Goal: Task Accomplishment & Management: Complete application form

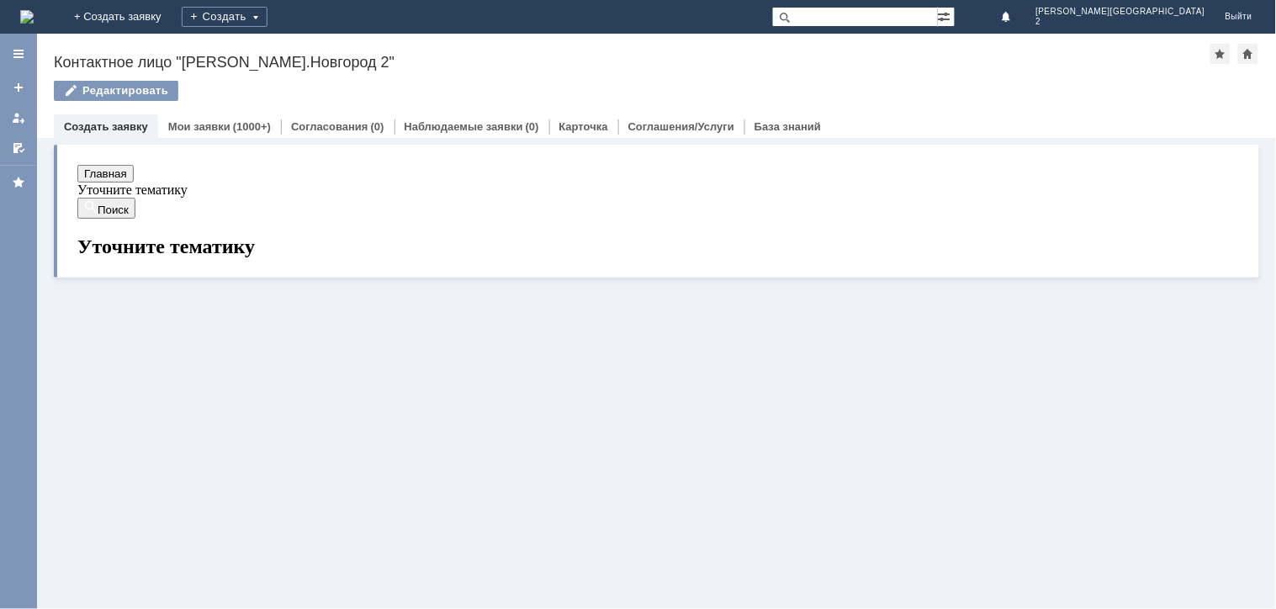
click at [245, 430] on button "Заявка по отложенным чекам" at bounding box center [237, 422] width 320 height 159
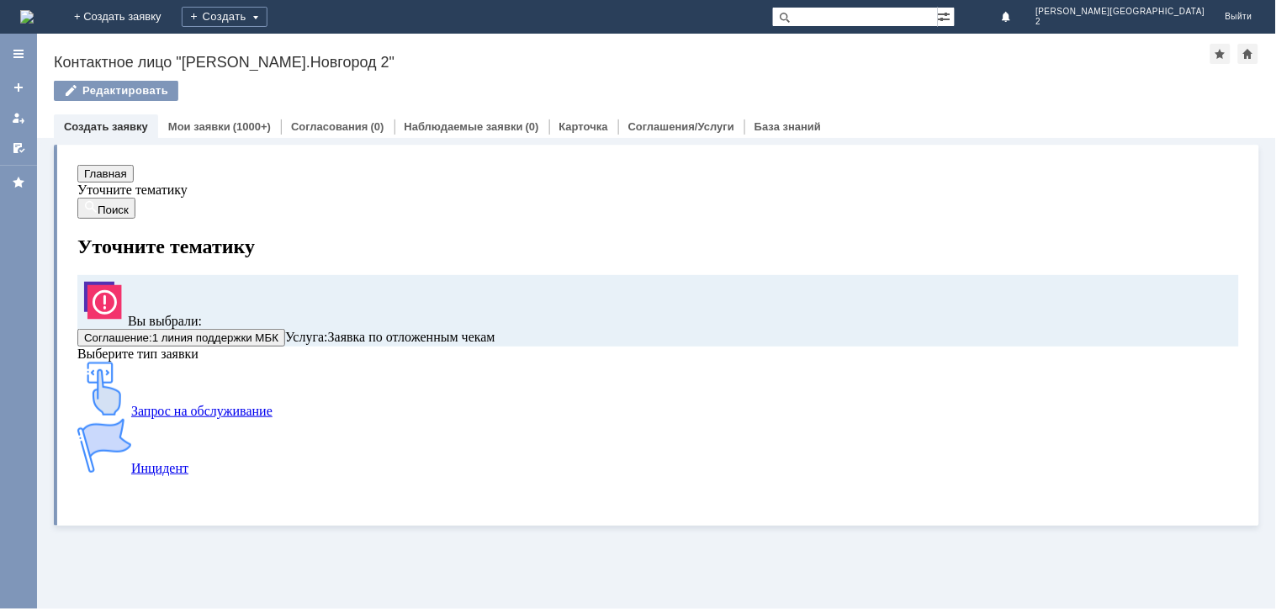
click at [245, 418] on div "Запрос на обслуживание" at bounding box center [571, 389] width 989 height 57
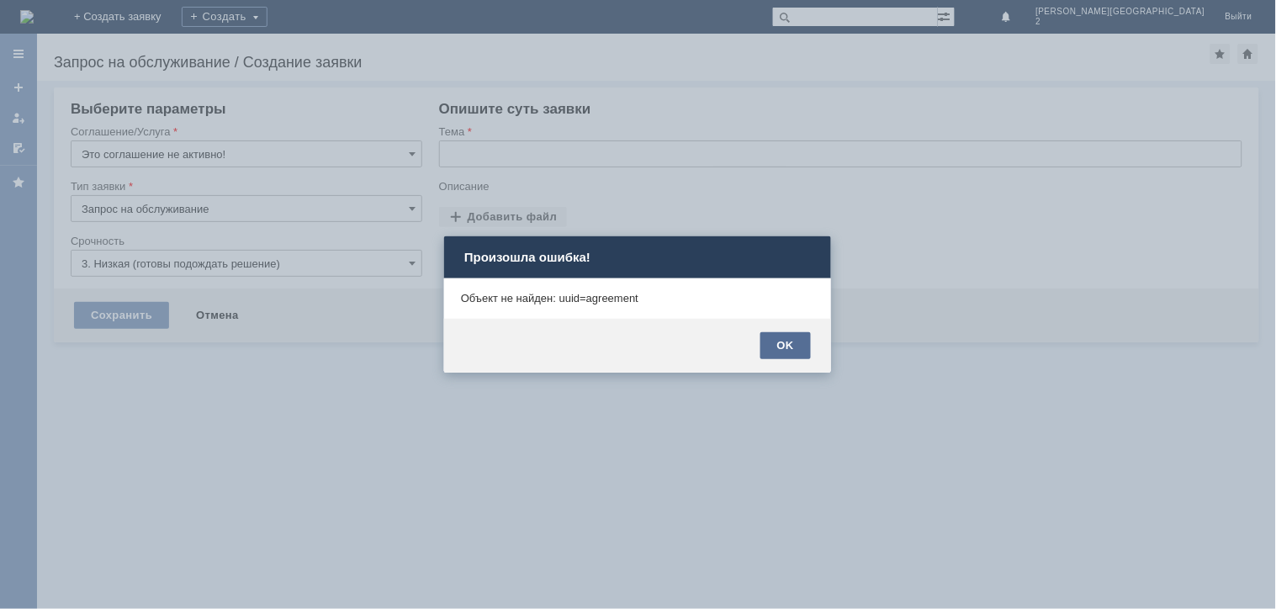
click at [770, 349] on div "OK" at bounding box center [785, 345] width 50 height 27
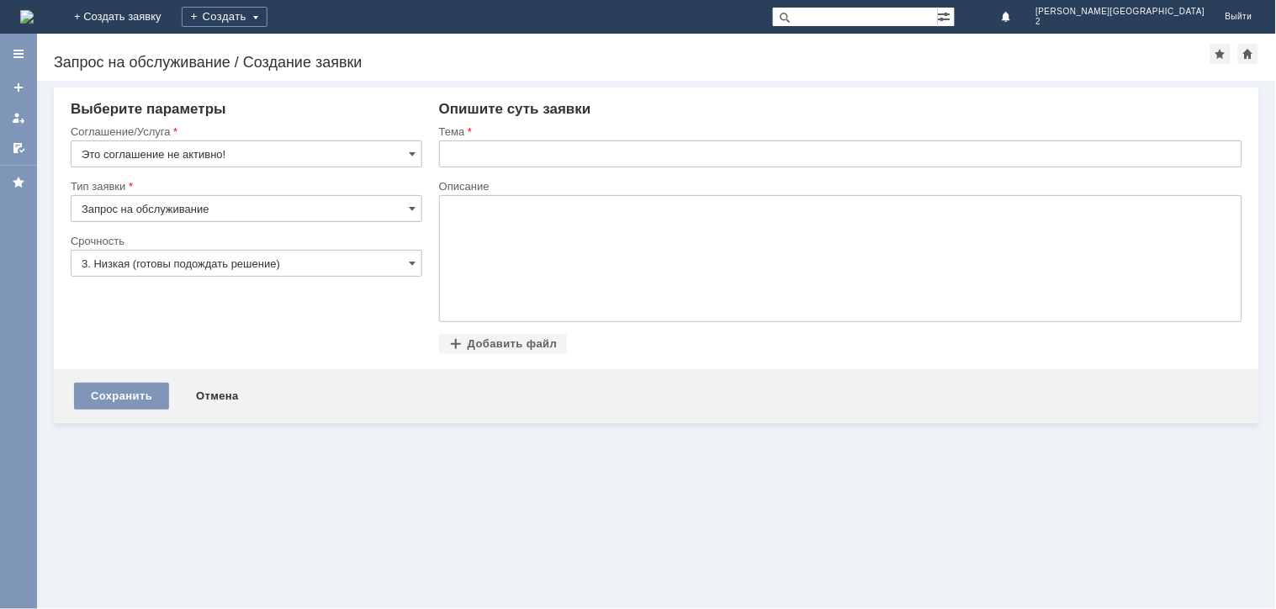
click at [271, 265] on input "3. Низкая (готовы подождать решение)" at bounding box center [247, 263] width 352 height 27
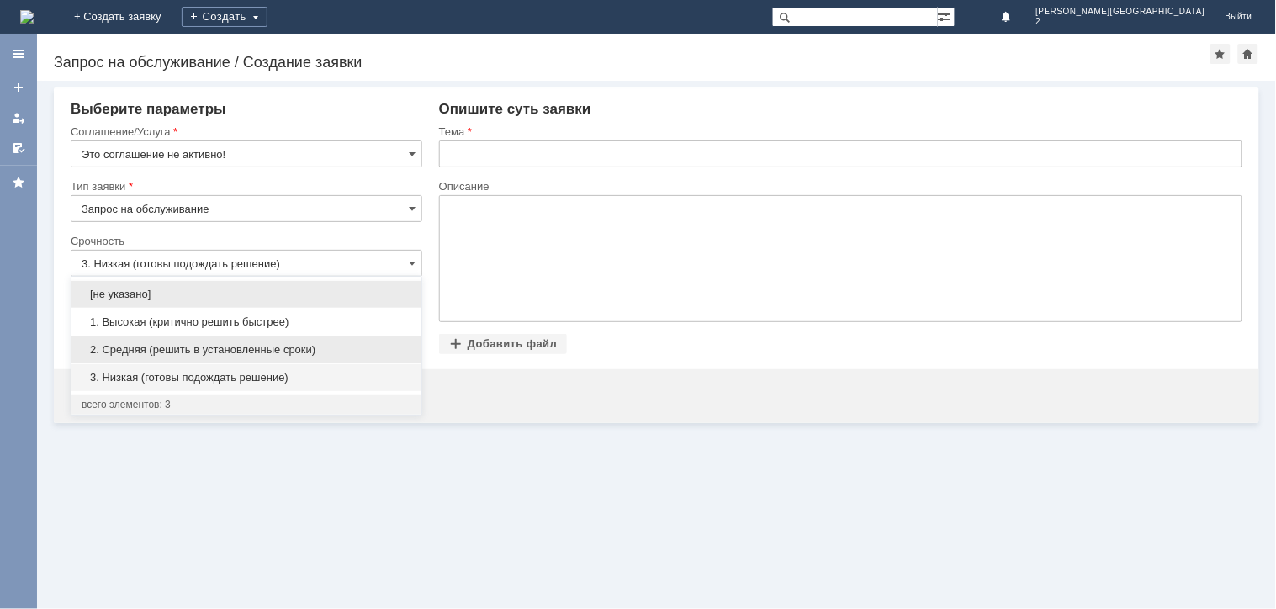
click at [267, 338] on div "2. Средняя (решить в установленные сроки)" at bounding box center [246, 349] width 350 height 27
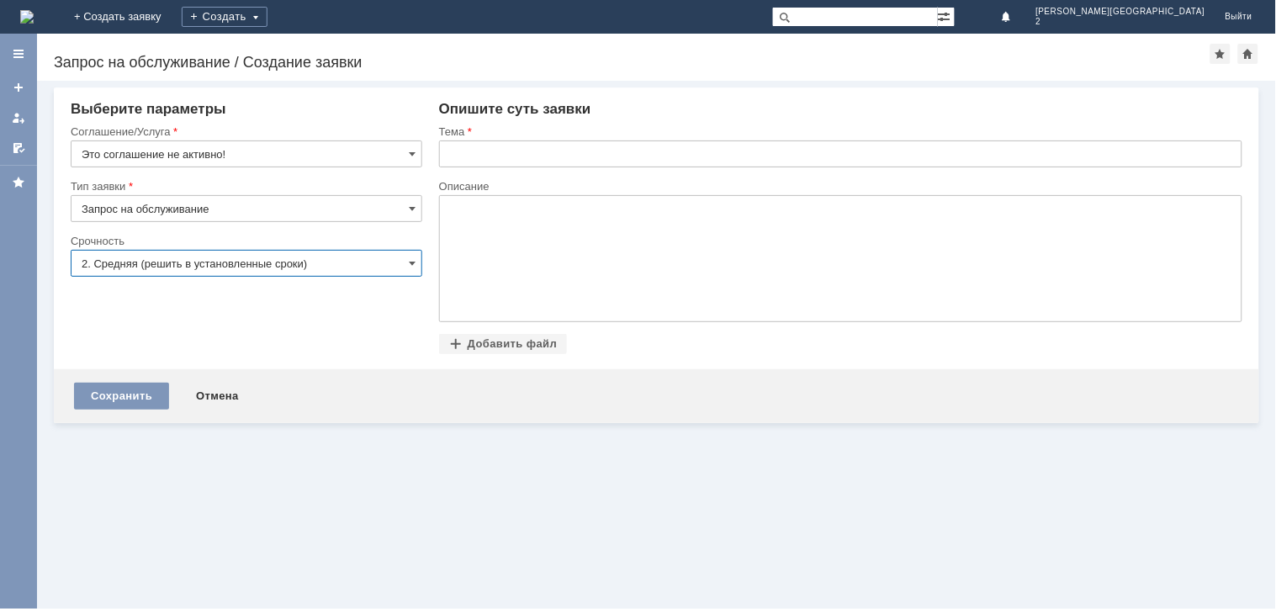
click at [489, 167] on input "text" at bounding box center [840, 153] width 803 height 27
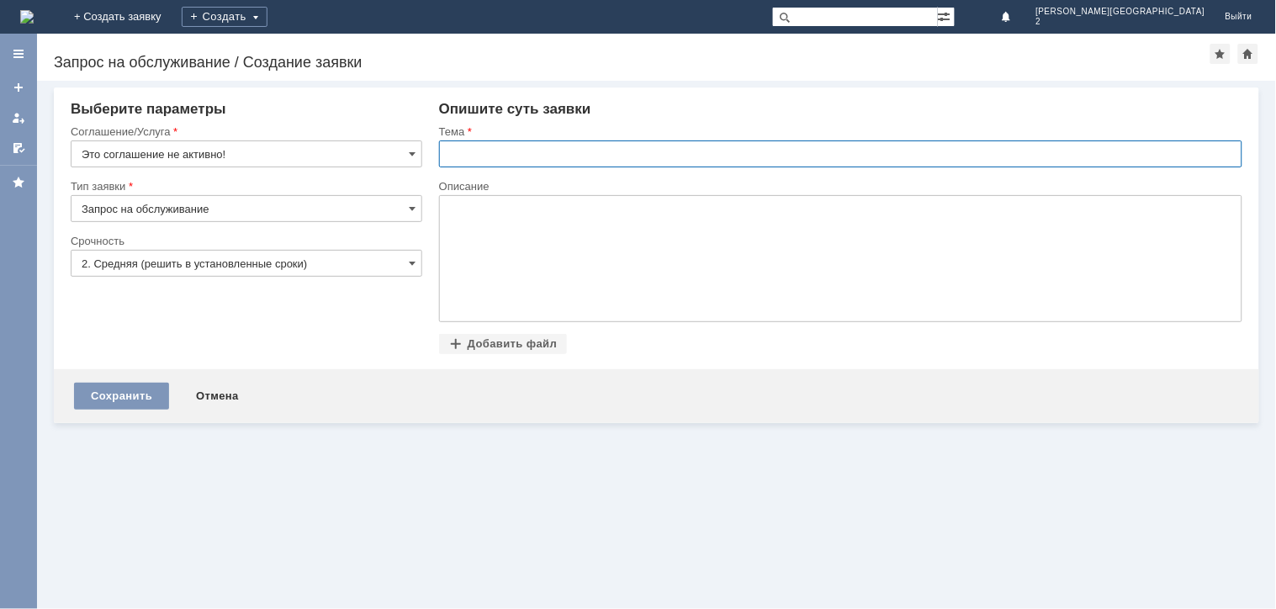
type input "2. Средняя (решить в установленные сроки)"
paste input "отложенные чеки [DATE]"
type input "отложенные чеки [DATE]"
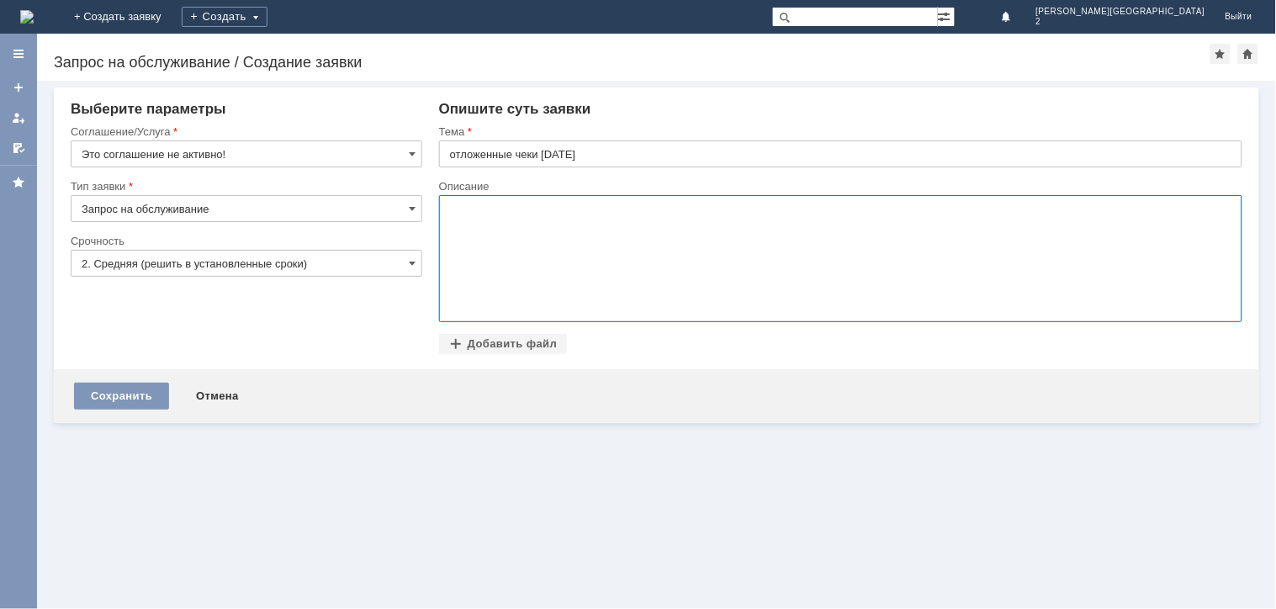
click at [570, 252] on body at bounding box center [575, 256] width 252 height 123
click at [502, 364] on div "Прикрепить файлы Добавить файл Перетащите файлы сюда" at bounding box center [840, 351] width 803 height 35
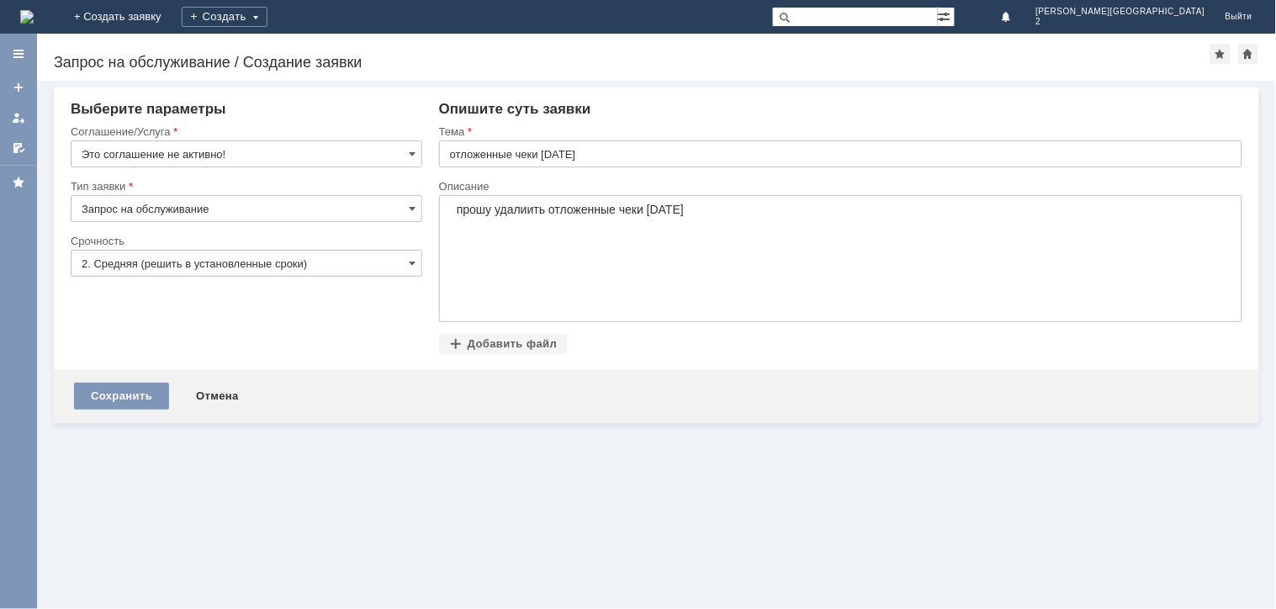
click at [511, 324] on div at bounding box center [840, 328] width 803 height 12
click at [505, 334] on div "Добавить файл" at bounding box center [503, 344] width 129 height 20
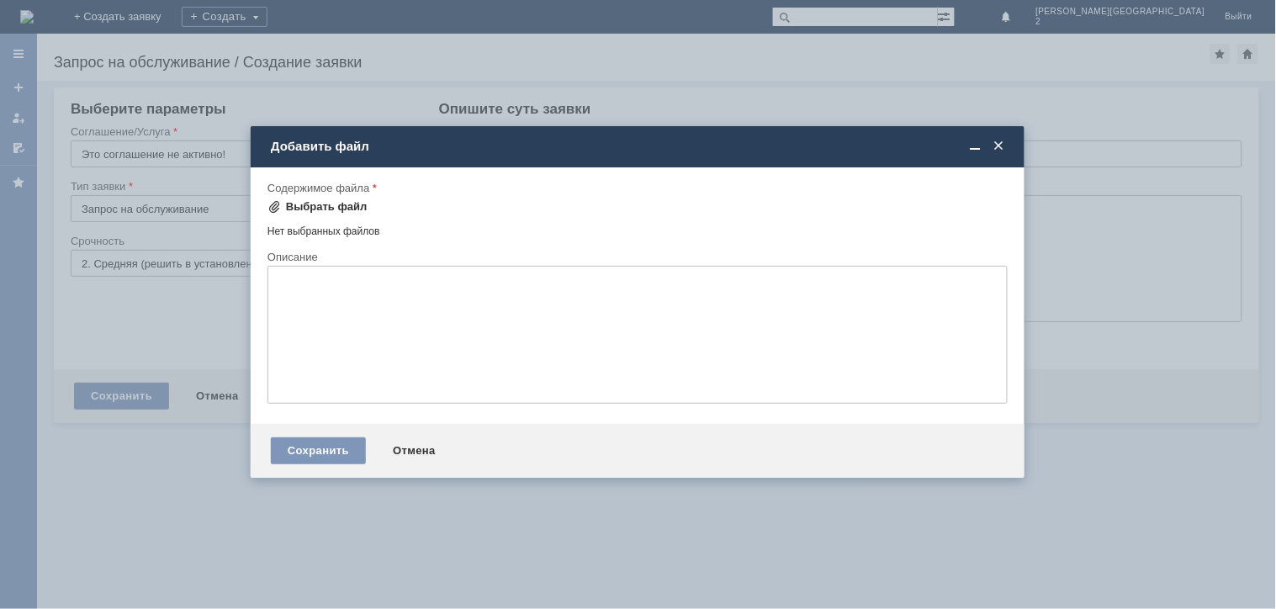
click at [304, 212] on div "Выбрать файл" at bounding box center [317, 207] width 100 height 20
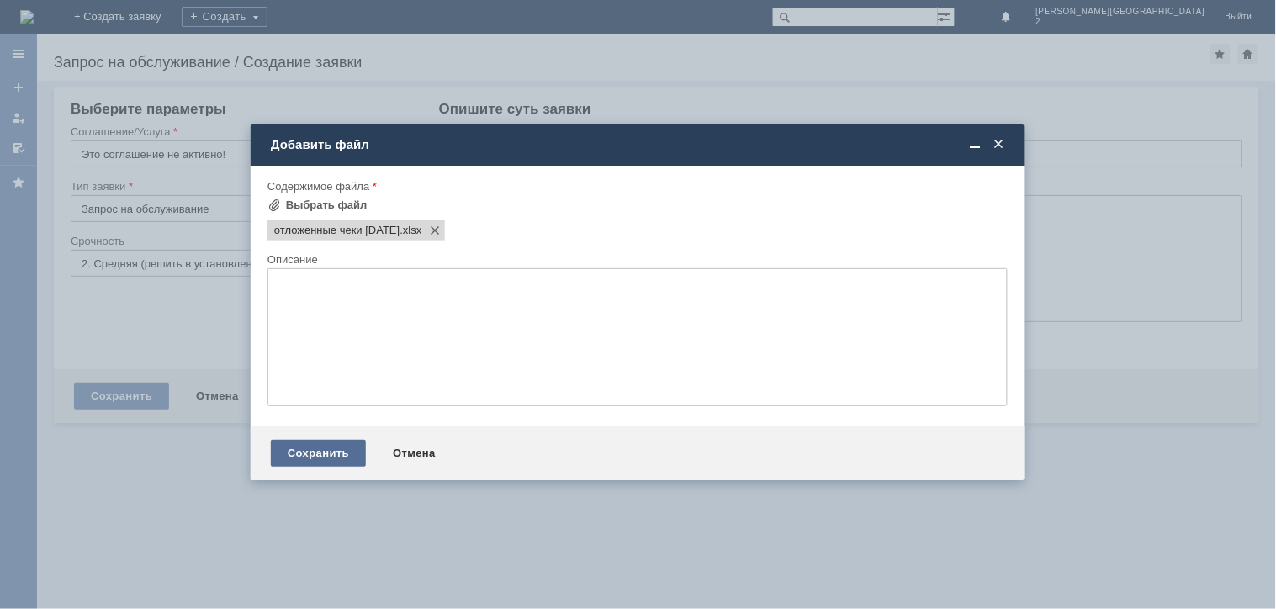
click at [321, 465] on div "Сохранить" at bounding box center [318, 453] width 95 height 27
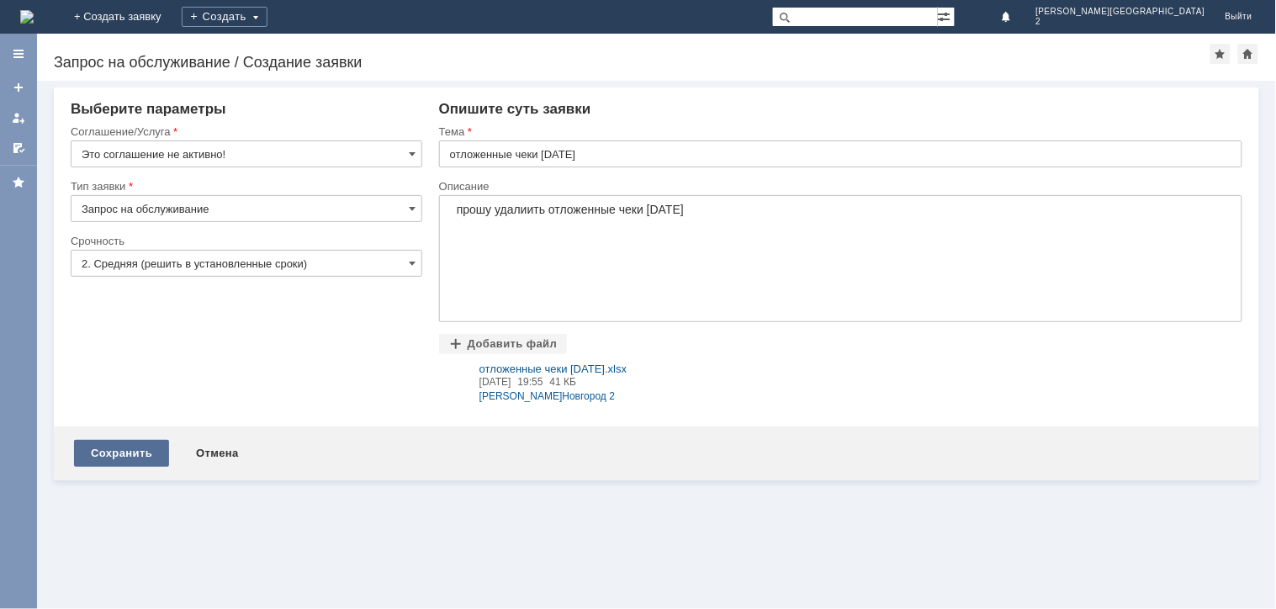
click at [103, 458] on div "Сохранить" at bounding box center [121, 453] width 95 height 27
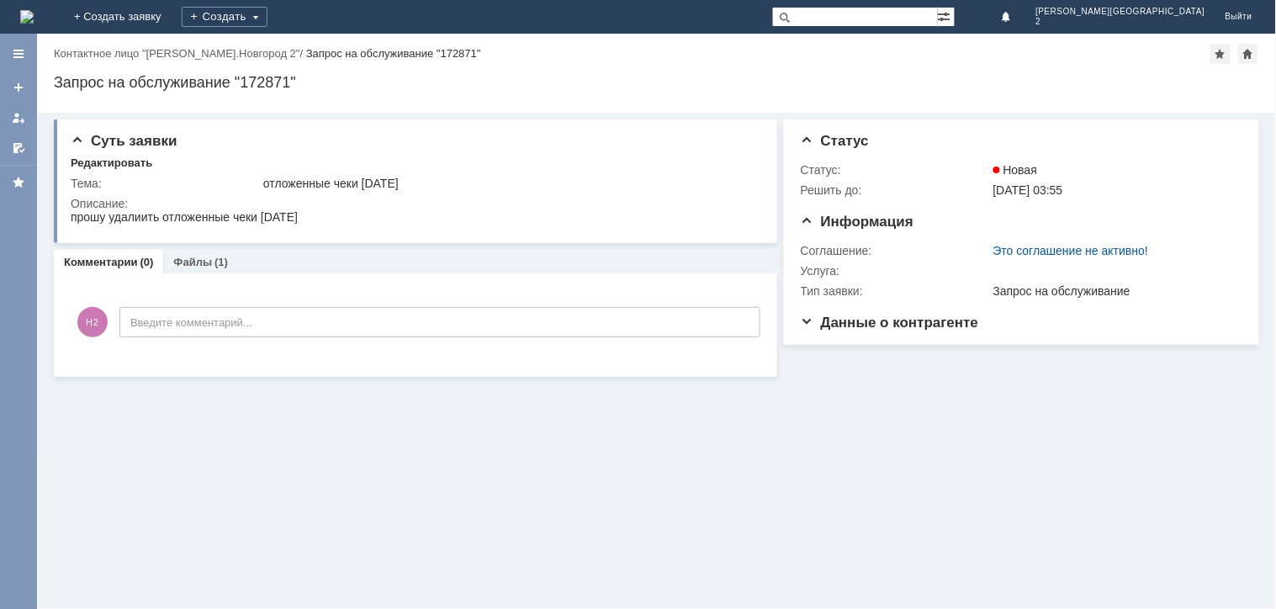
click at [1275, 108] on div "Назад | Контактное лицо "[PERSON_NAME].Новгород 2" / Запрос на обслуживание "17…" at bounding box center [656, 73] width 1239 height 79
